Goal: Information Seeking & Learning: Learn about a topic

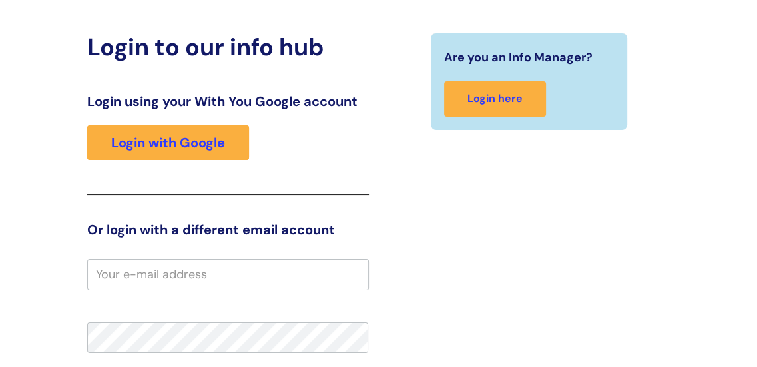
scroll to position [3, 0]
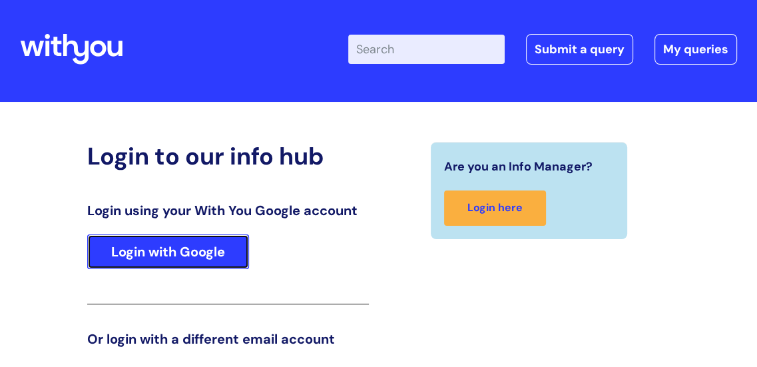
click at [187, 256] on link "Login with Google" at bounding box center [168, 251] width 162 height 35
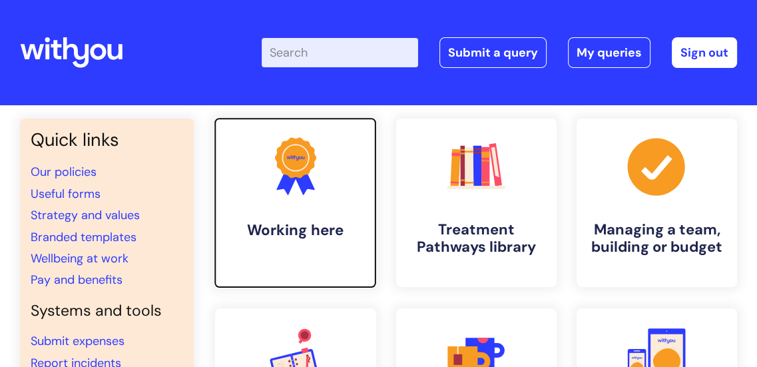
click at [306, 232] on h4 "Working here" at bounding box center [295, 230] width 141 height 18
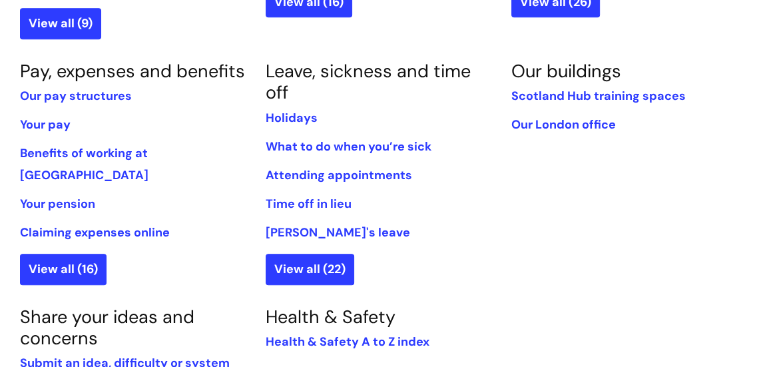
scroll to position [866, 0]
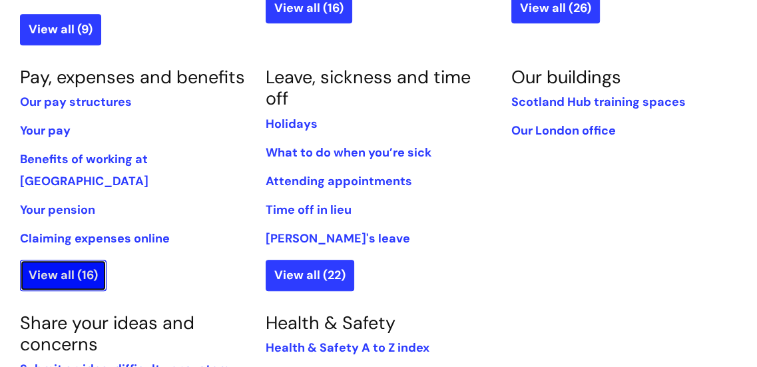
click at [34, 260] on link "View all (16)" at bounding box center [63, 275] width 87 height 31
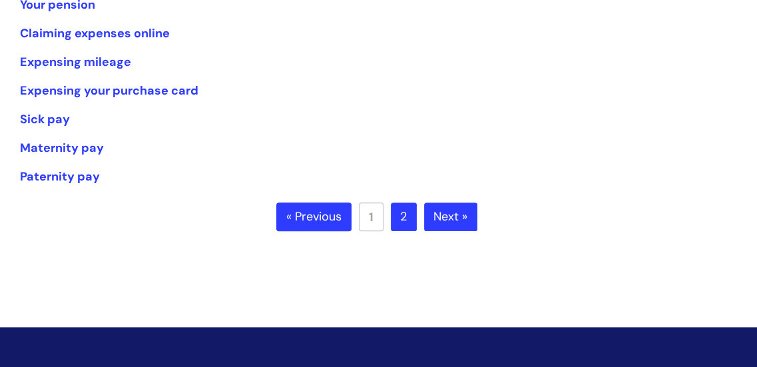
scroll to position [400, 0]
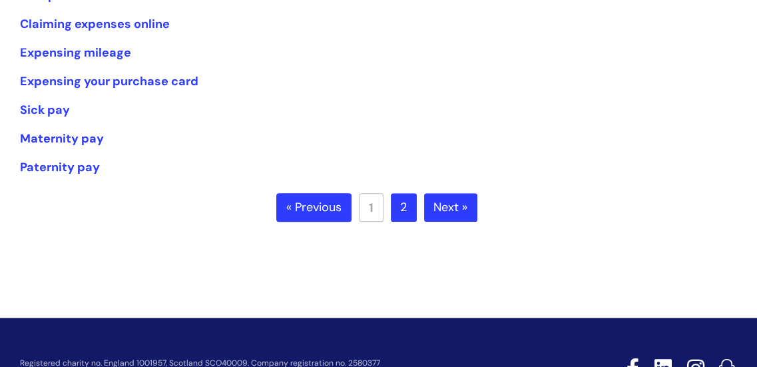
click at [434, 212] on link "Next »" at bounding box center [450, 207] width 53 height 29
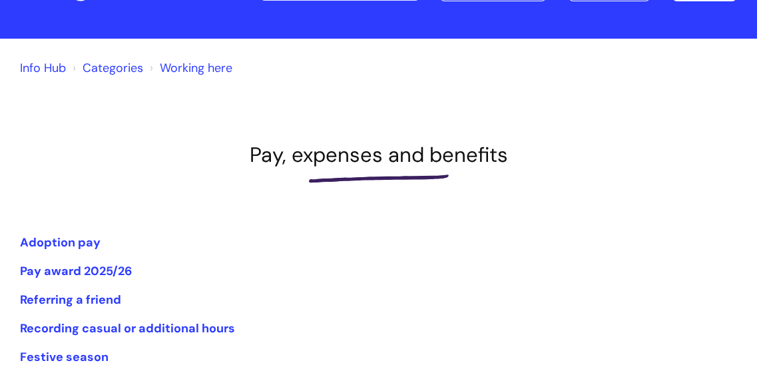
scroll to position [200, 0]
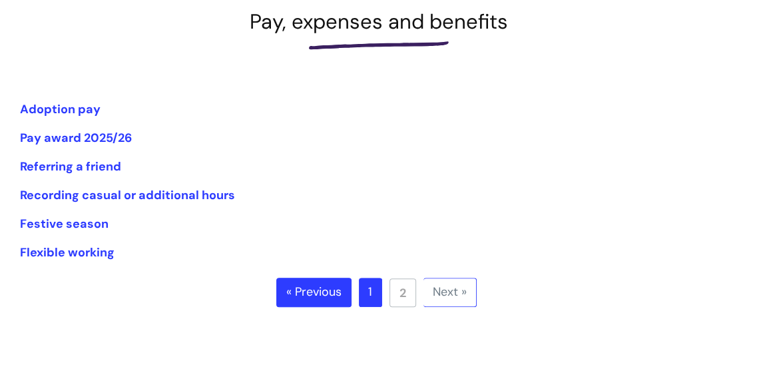
click at [312, 286] on link "« Previous" at bounding box center [313, 292] width 75 height 29
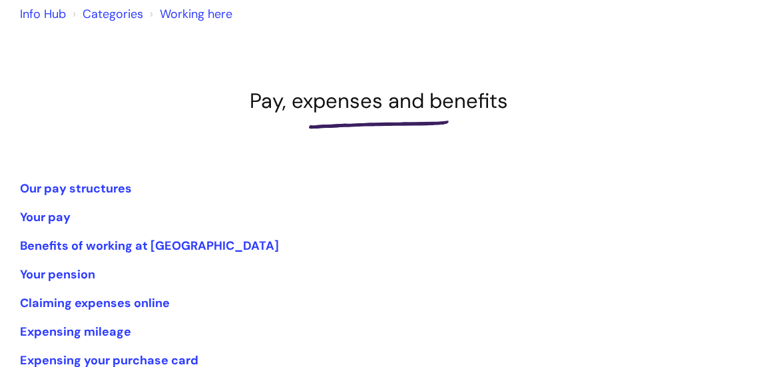
scroll to position [200, 0]
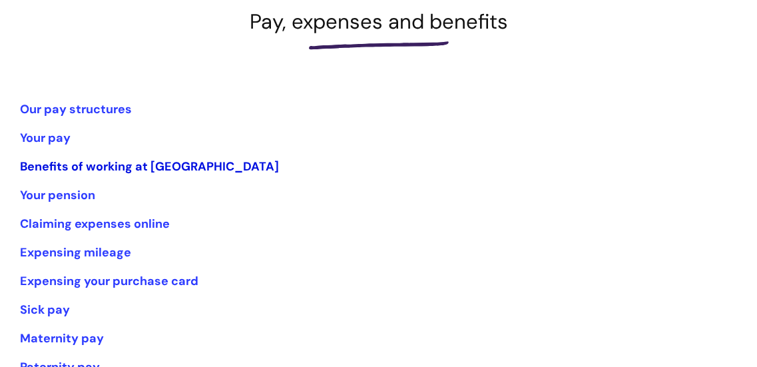
click at [165, 166] on link "Benefits of working at [GEOGRAPHIC_DATA]" at bounding box center [149, 166] width 259 height 16
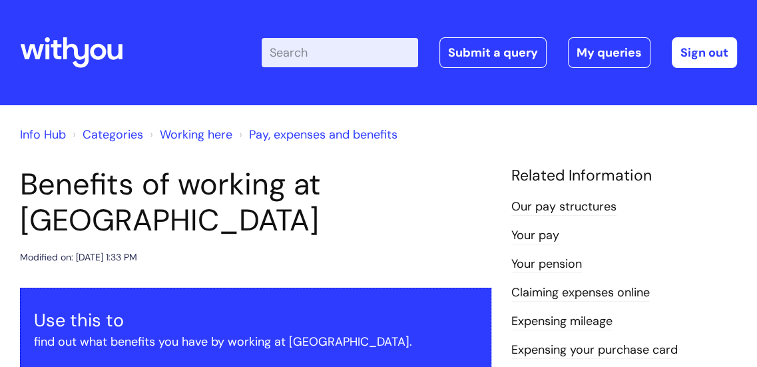
click at [337, 55] on input "Enter your search term here..." at bounding box center [340, 52] width 157 height 29
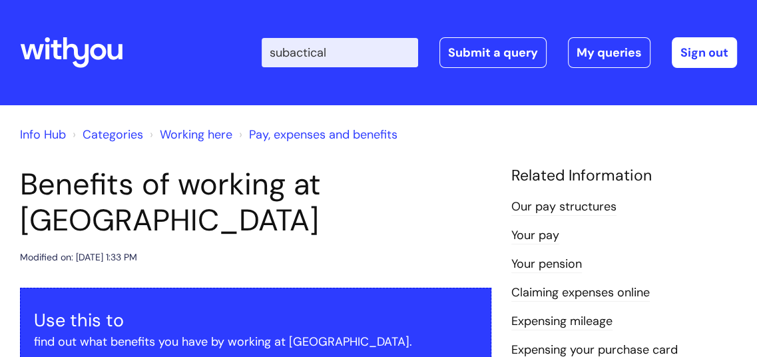
type input "subactical"
click button "Search" at bounding box center [0, 0] width 0 height 0
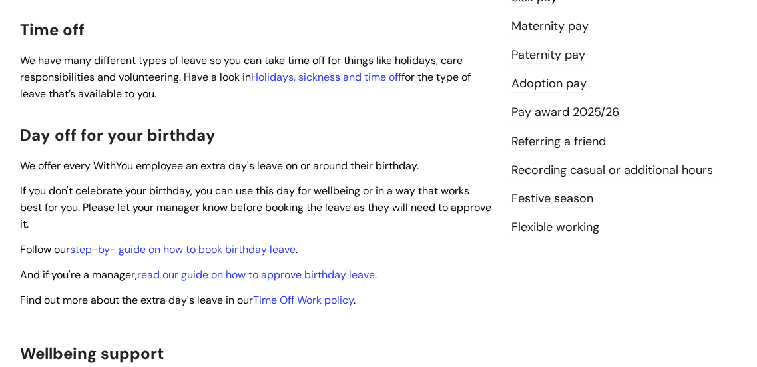
scroll to position [466, 0]
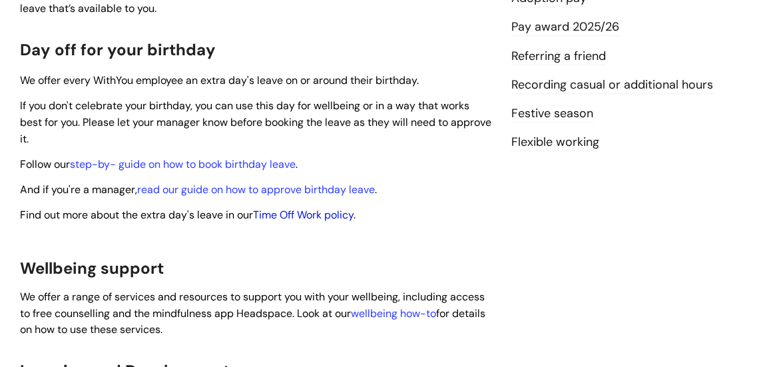
click at [296, 208] on link "Time Off Work policy" at bounding box center [303, 215] width 101 height 14
